Goal: Task Accomplishment & Management: Use online tool/utility

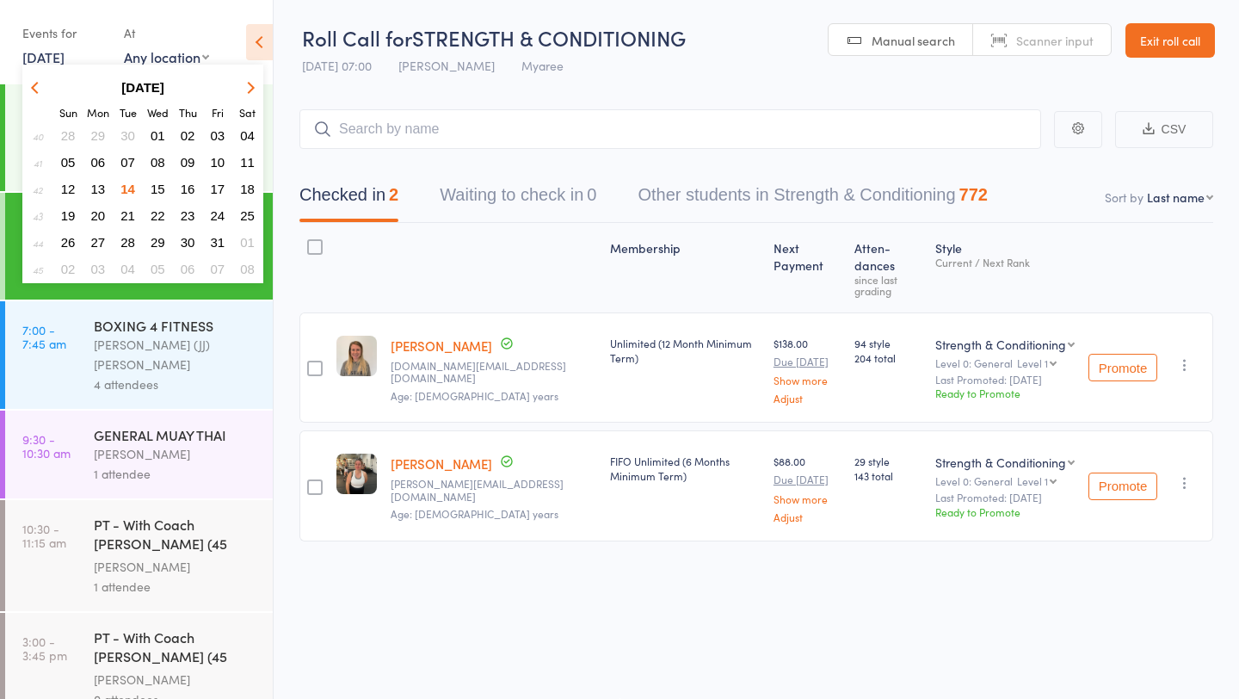
click at [131, 188] on span "14" at bounding box center [127, 189] width 15 height 15
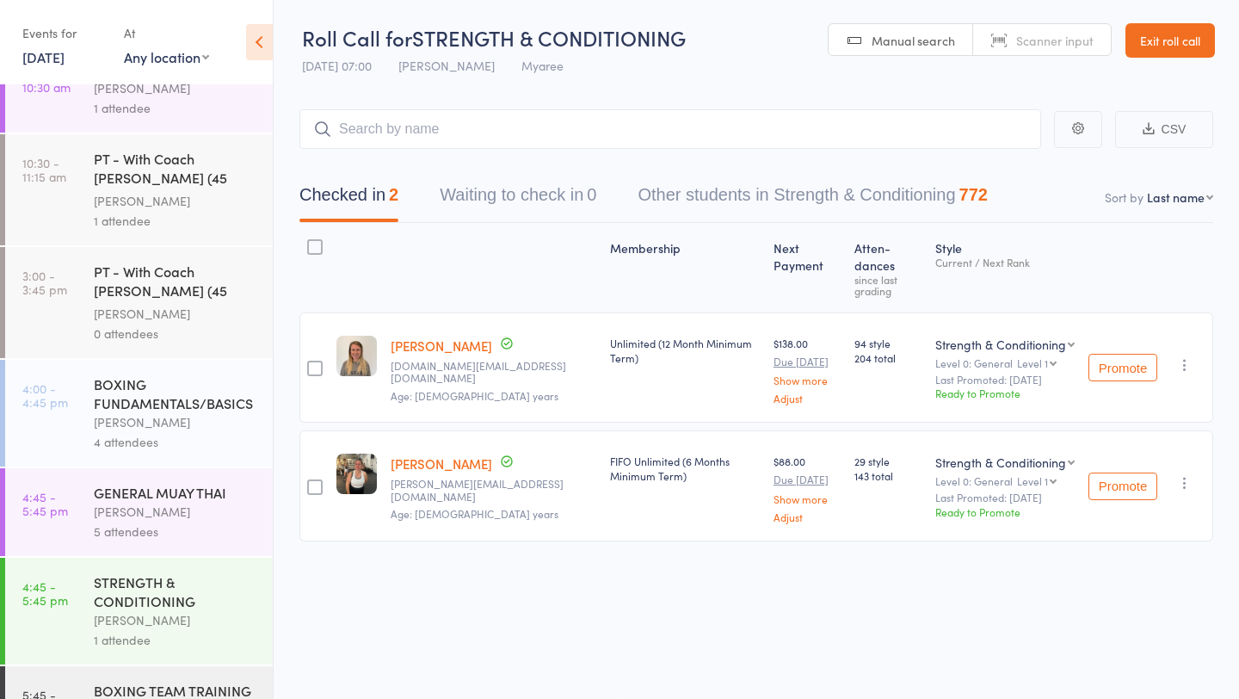
scroll to position [367, 0]
click at [107, 373] on div "BOXING FUNDAMENTALS/BASICS" at bounding box center [176, 392] width 164 height 38
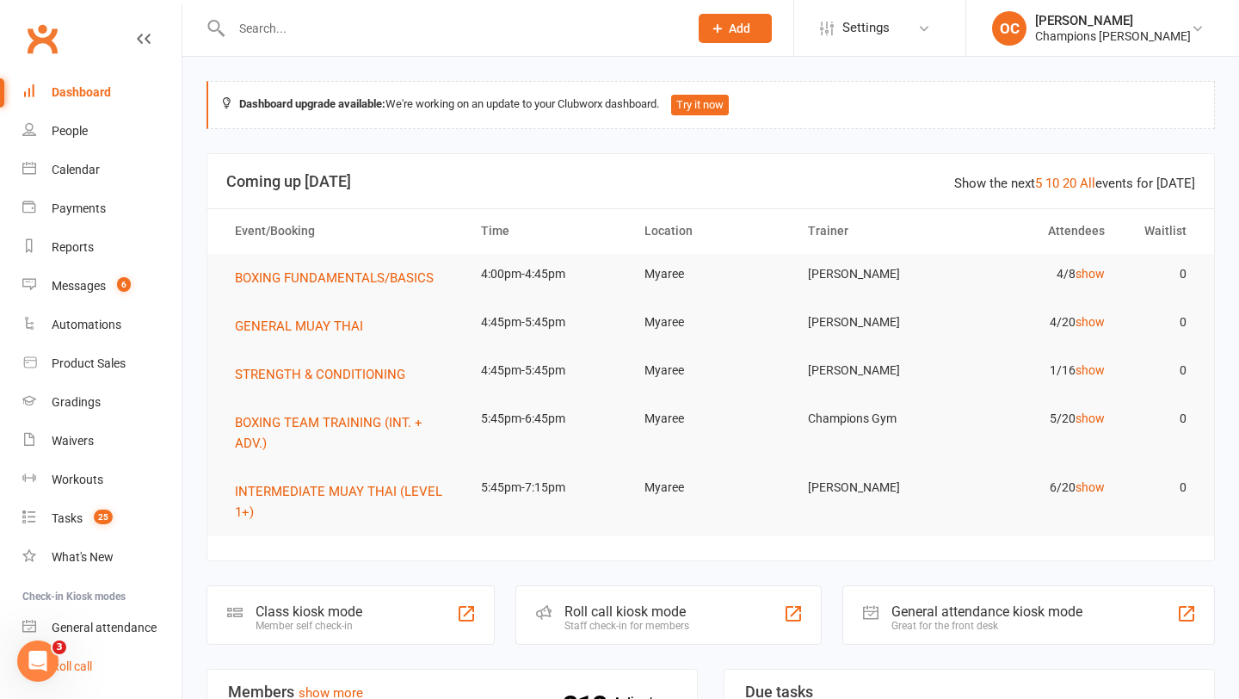
click at [89, 666] on div "Roll call" at bounding box center [72, 666] width 40 height 14
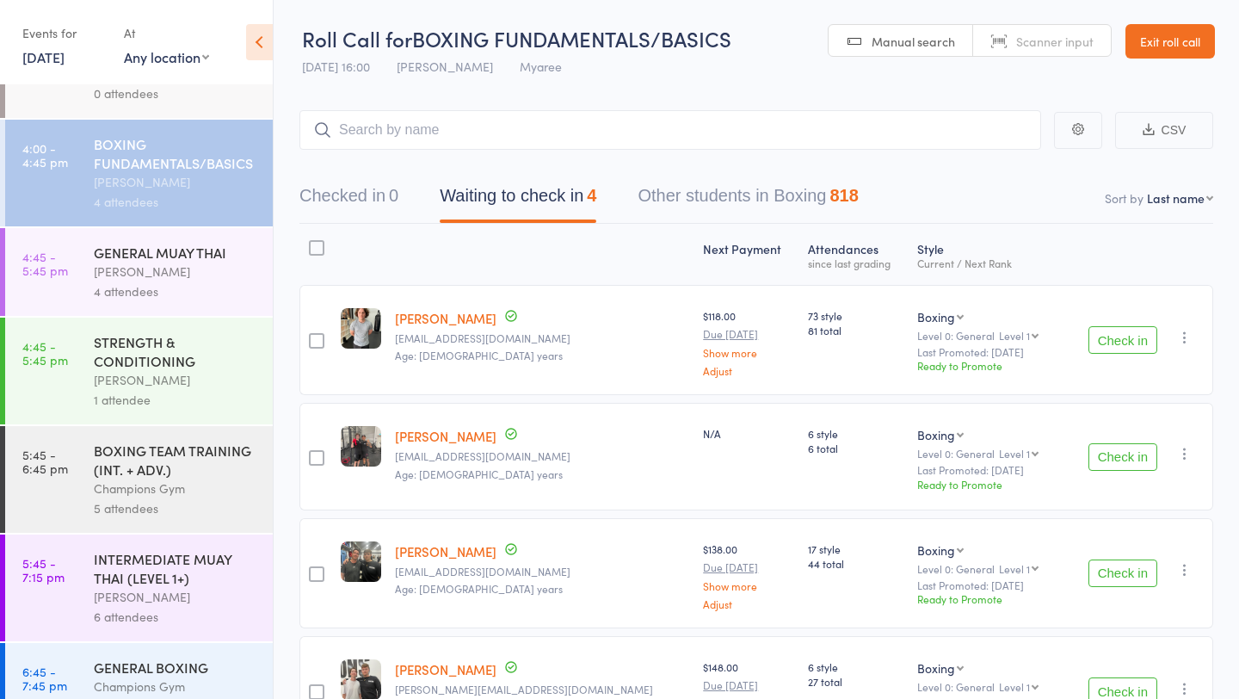
scroll to position [122, 0]
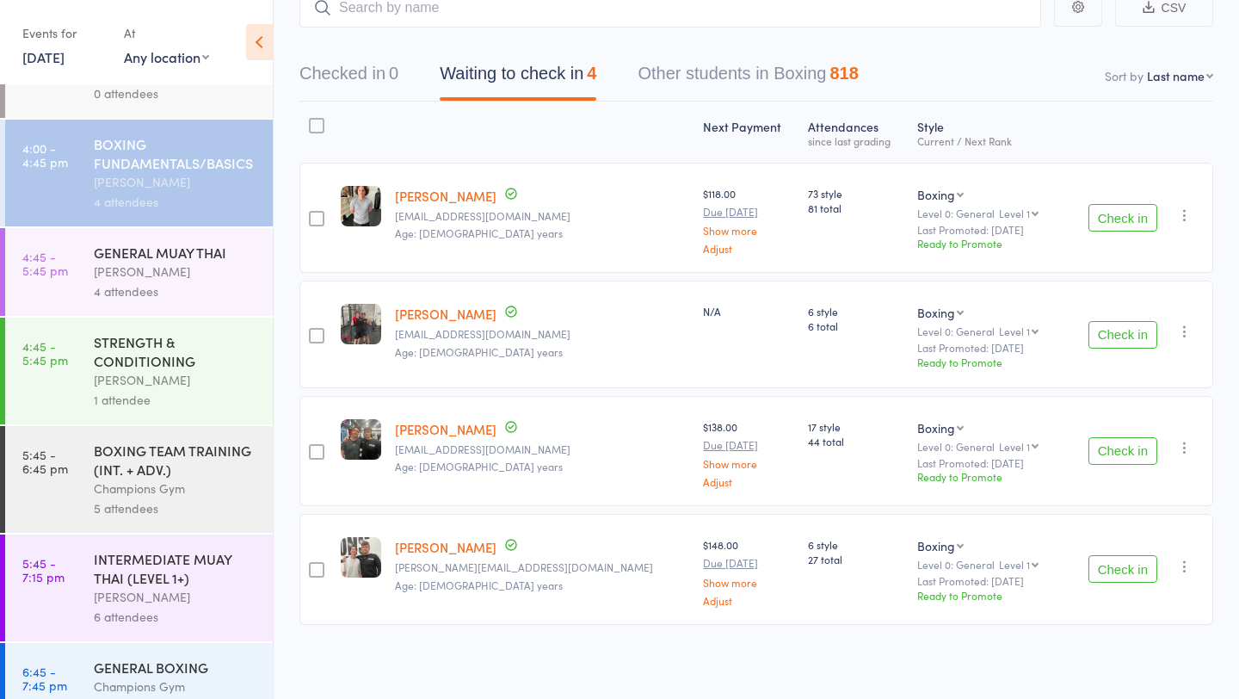
click at [1105, 448] on button "Check in" at bounding box center [1123, 451] width 69 height 28
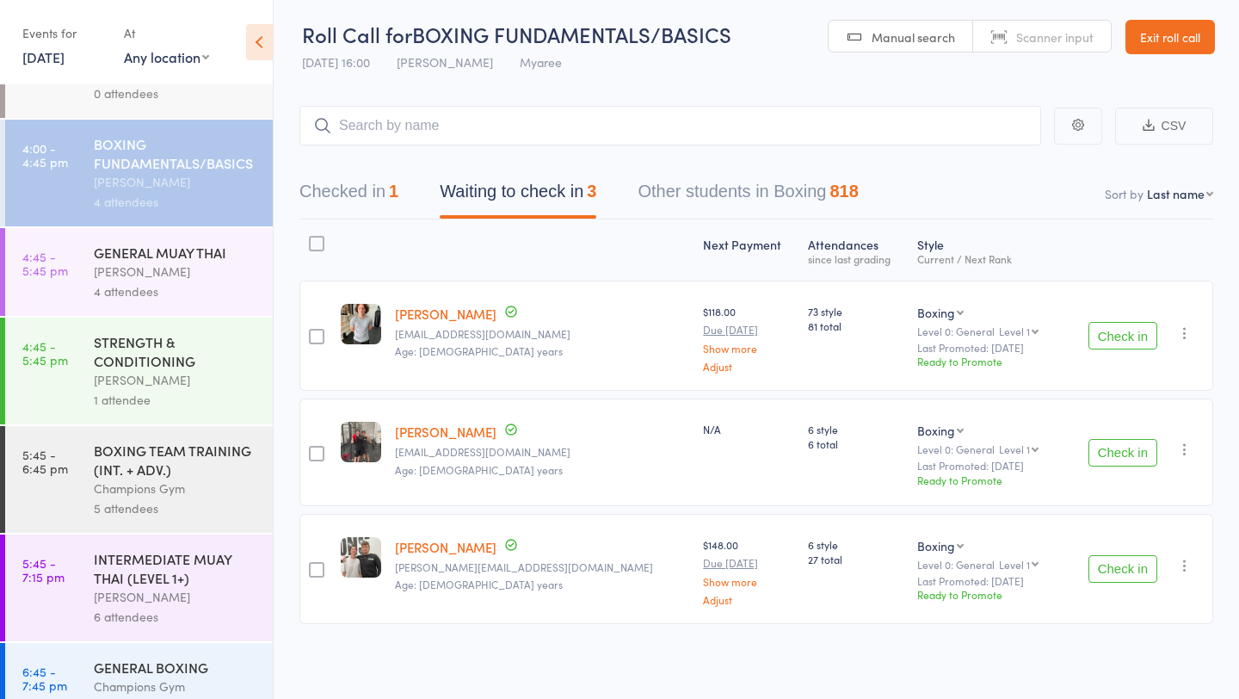
click at [1151, 336] on button "Check in" at bounding box center [1123, 336] width 69 height 28
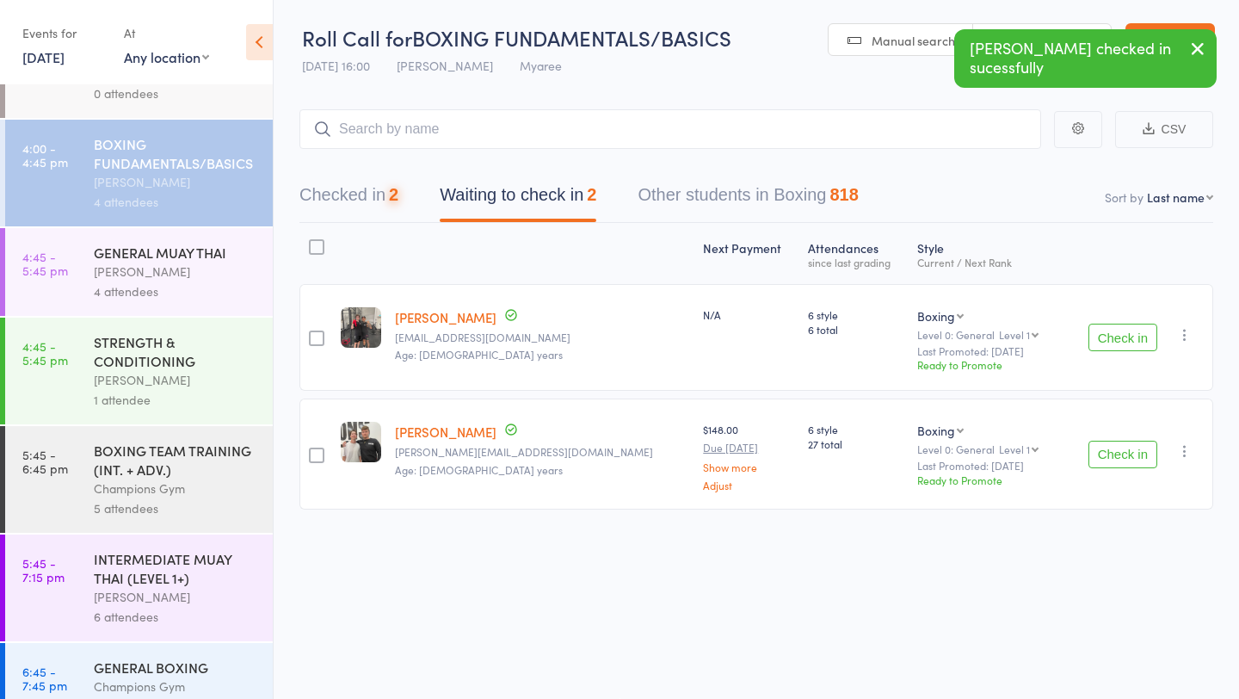
scroll to position [1, 0]
click at [492, 121] on input "search" at bounding box center [670, 129] width 742 height 40
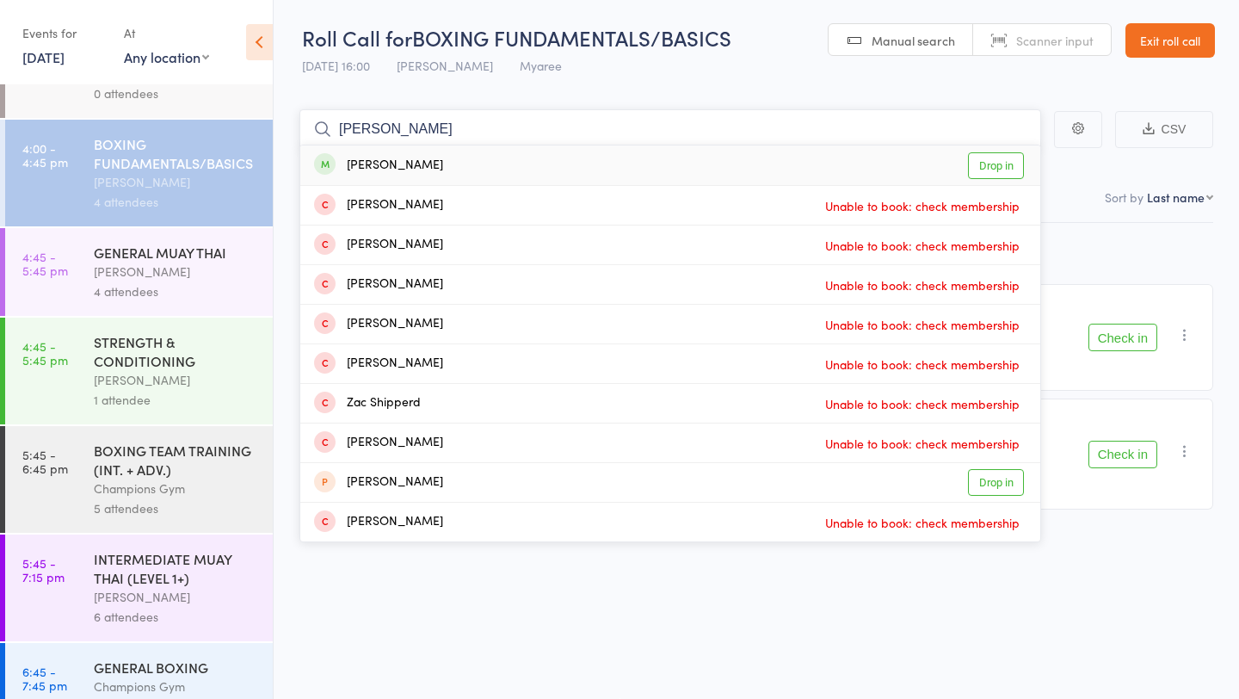
type input "[PERSON_NAME]"
click at [990, 165] on link "Drop in" at bounding box center [996, 165] width 56 height 27
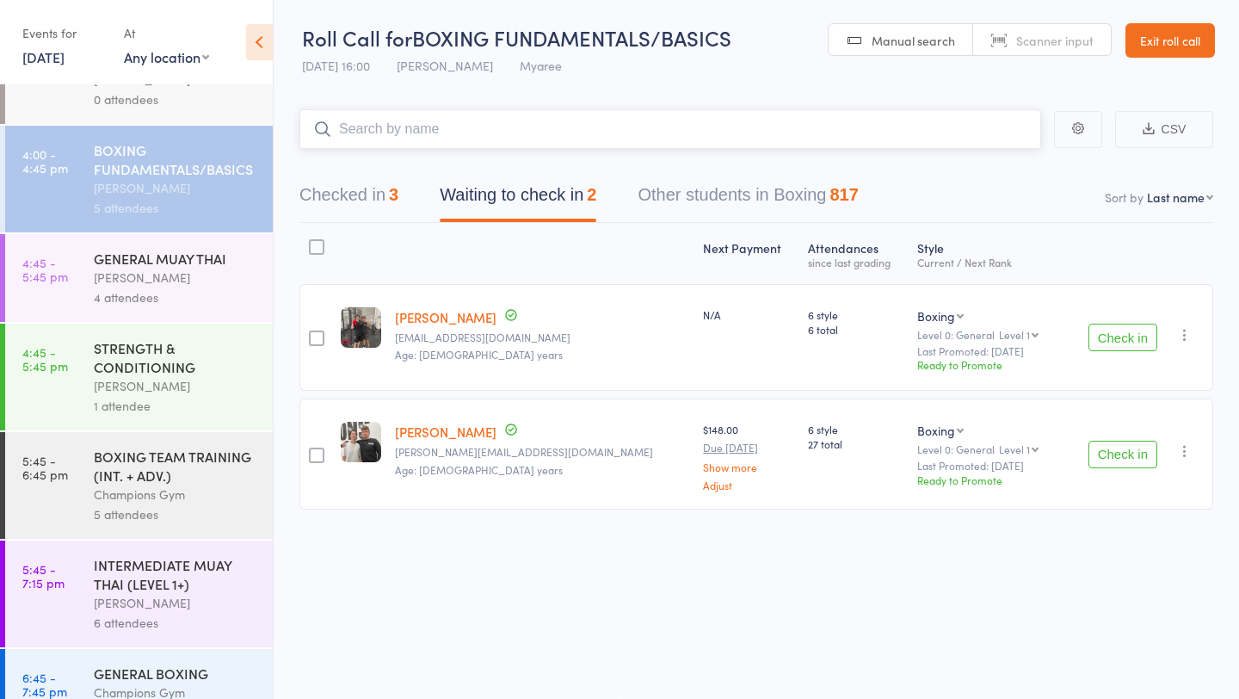
scroll to position [620, 0]
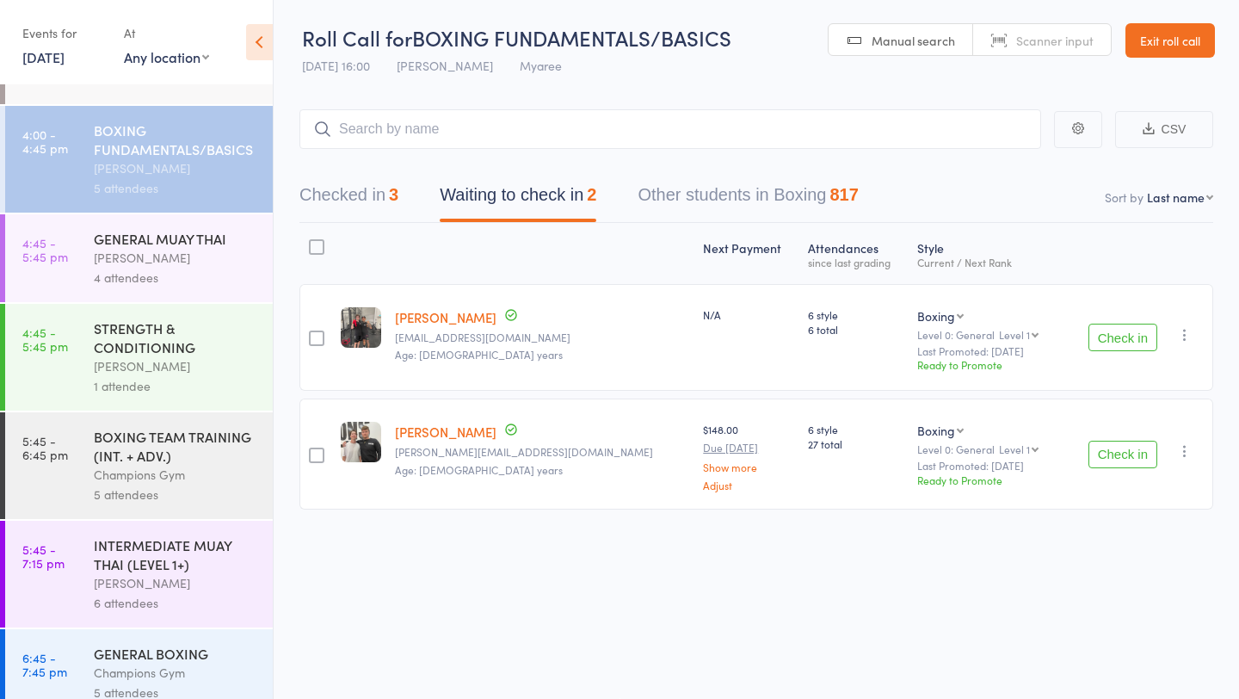
click at [178, 318] on div "STRENGTH & CONDITIONING" at bounding box center [176, 337] width 164 height 38
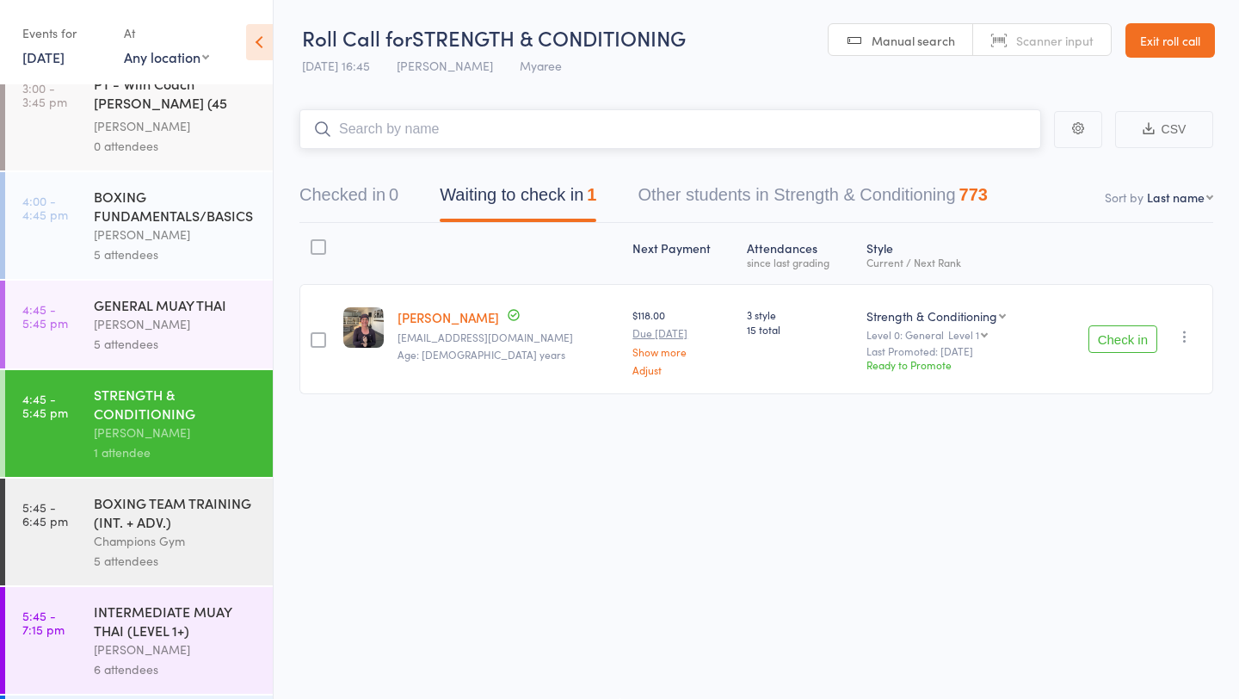
scroll to position [542, 0]
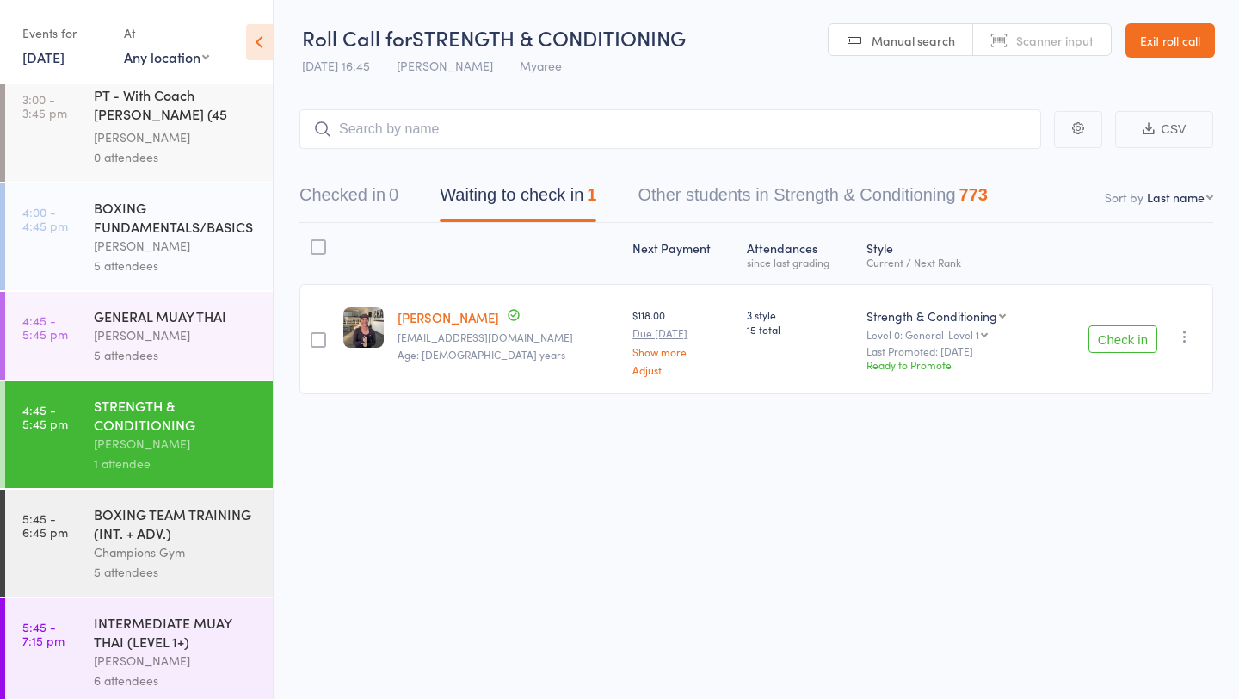
click at [164, 236] on div "[PERSON_NAME]" at bounding box center [176, 246] width 164 height 20
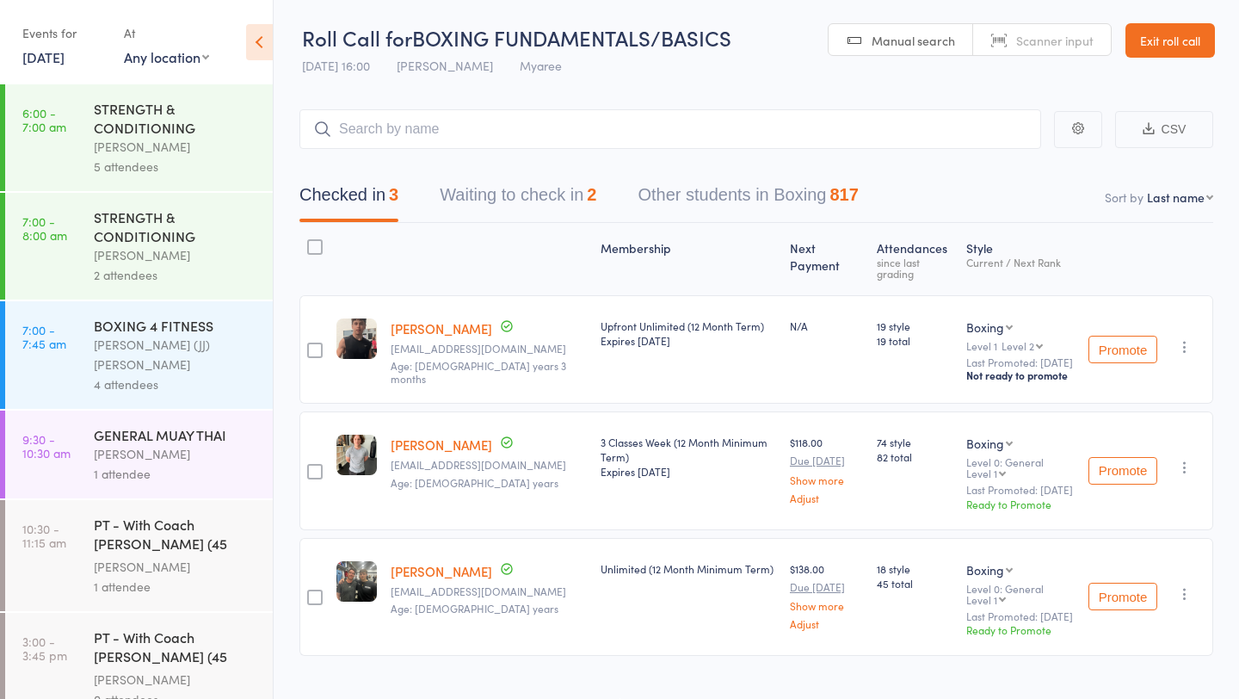
click at [546, 184] on button "Waiting to check in 2" at bounding box center [518, 199] width 157 height 46
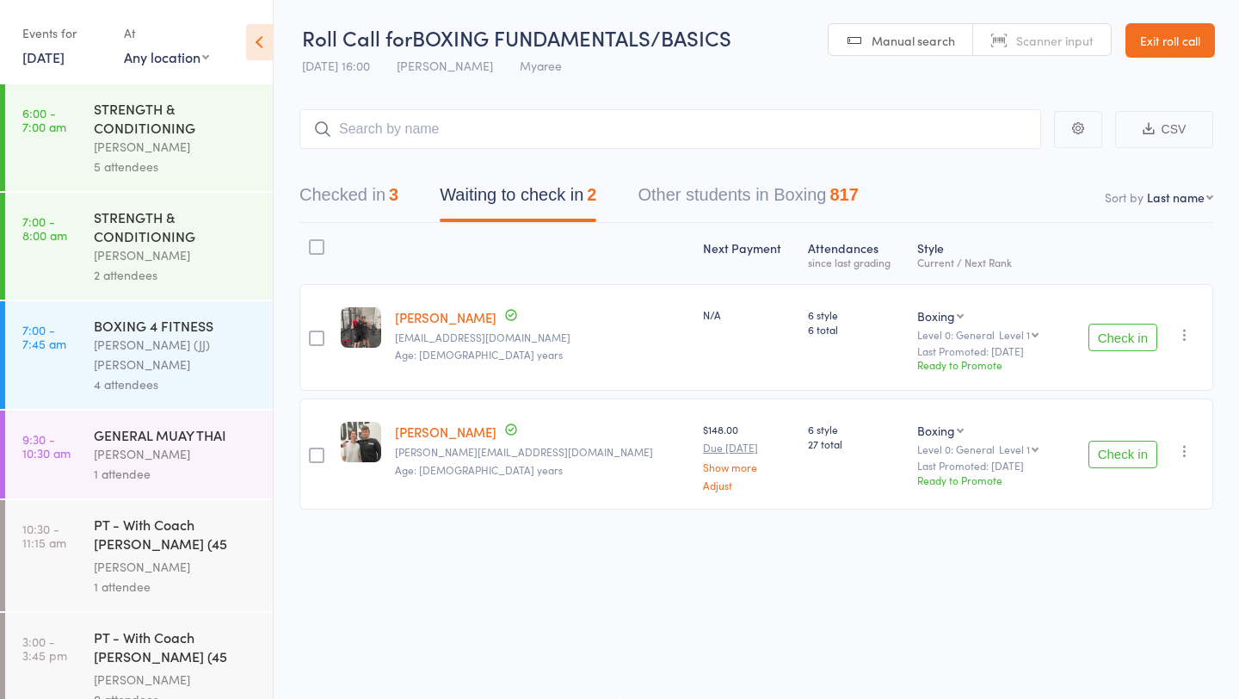
click at [1130, 337] on button "Check in" at bounding box center [1123, 338] width 69 height 28
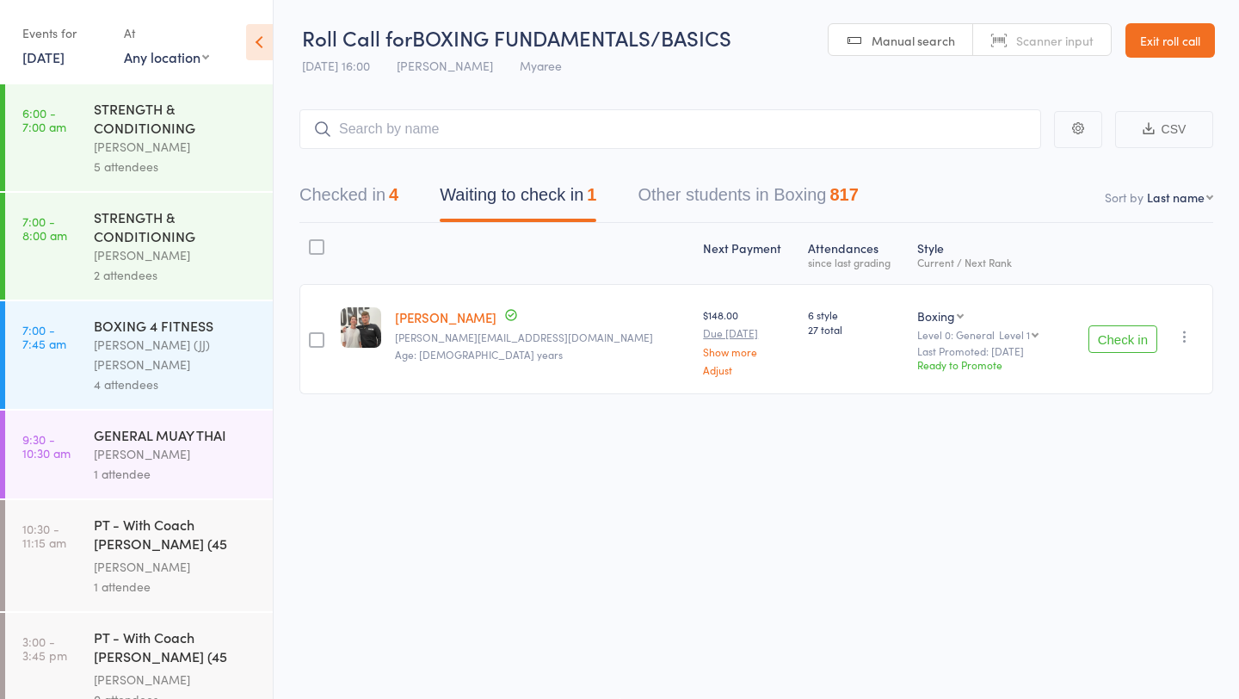
click at [1130, 337] on button "Check in" at bounding box center [1123, 339] width 69 height 28
